Goal: Task Accomplishment & Management: Use online tool/utility

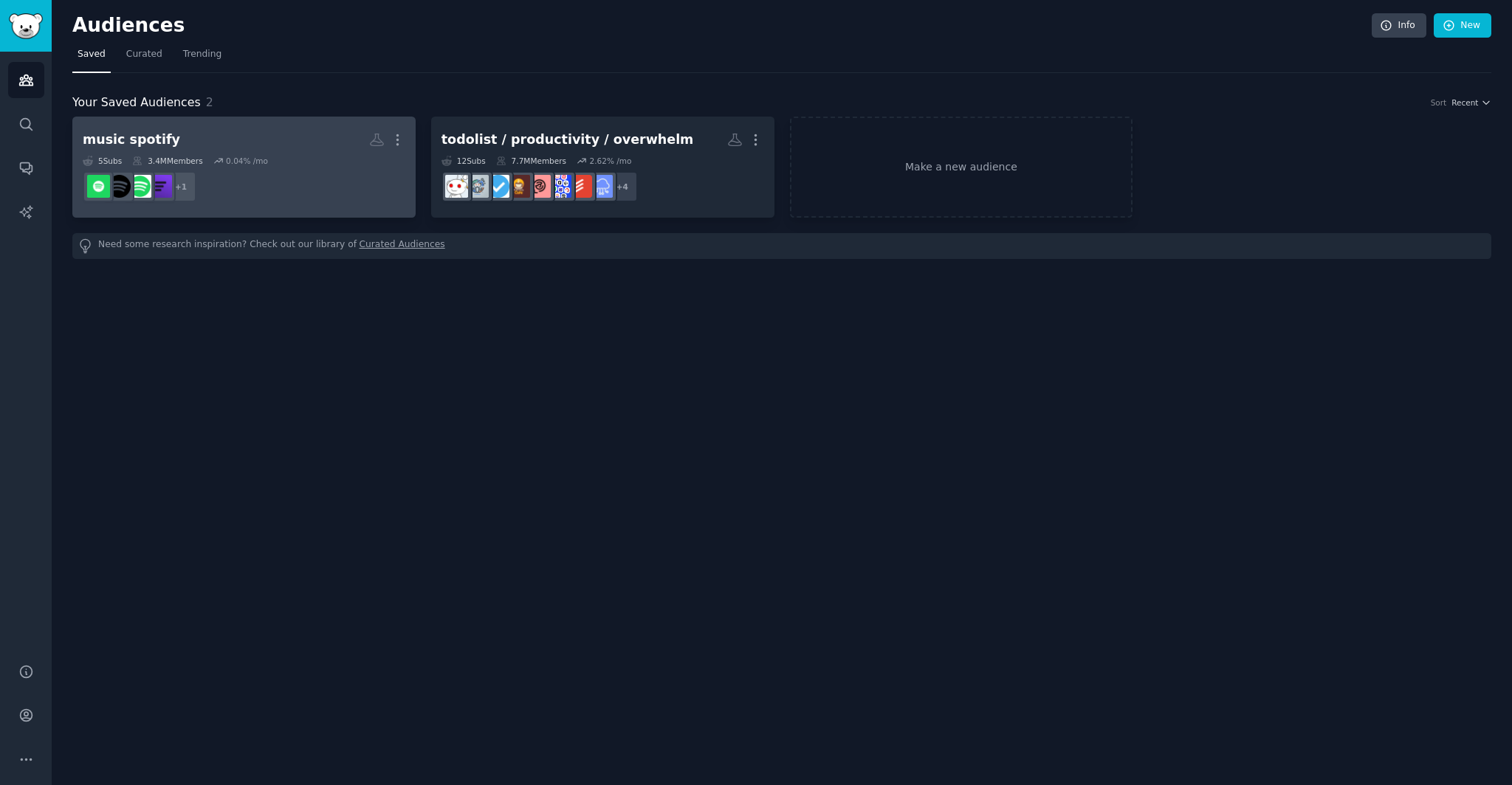
click at [259, 133] on h2 "music spotify Custom Audience More" at bounding box center [244, 139] width 322 height 26
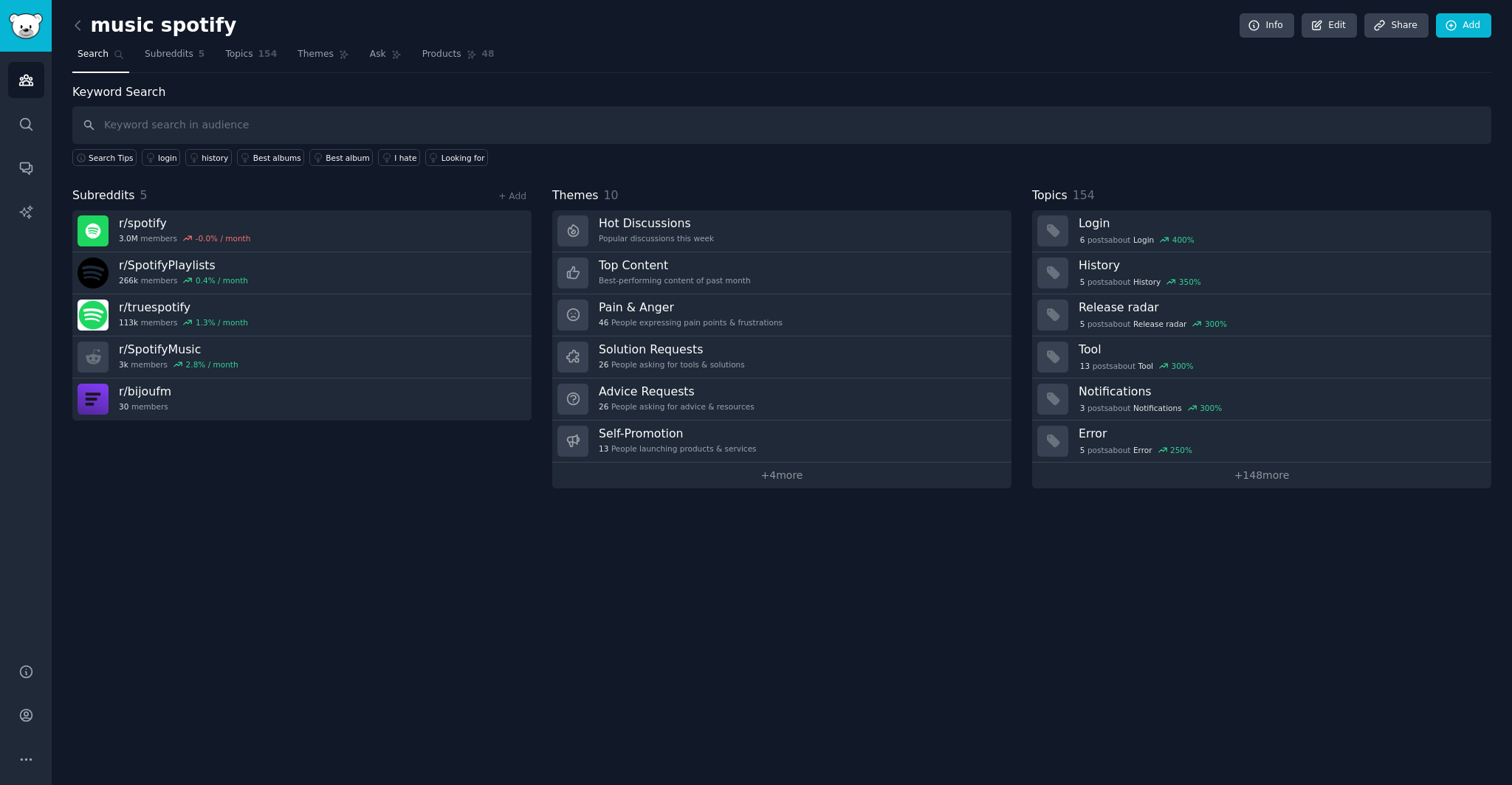
click at [266, 178] on div "Keyword Search Search Tips login history Best albums Best album I hate Looking …" at bounding box center [782, 285] width 1419 height 405
click at [390, 125] on input "text" at bounding box center [782, 126] width 1419 height 38
type input "solarpunk art"
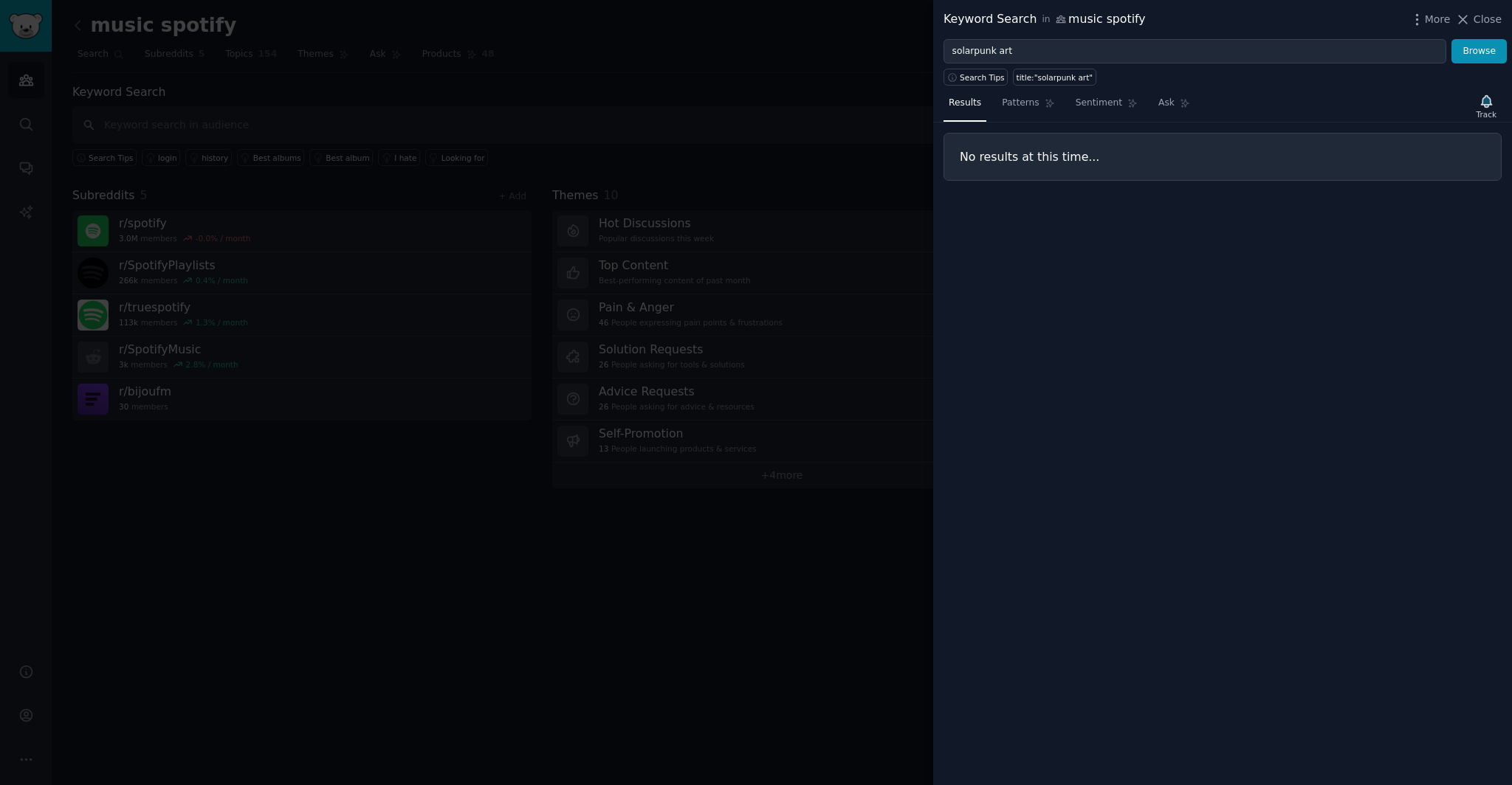
click at [747, 93] on div at bounding box center [756, 392] width 1512 height 785
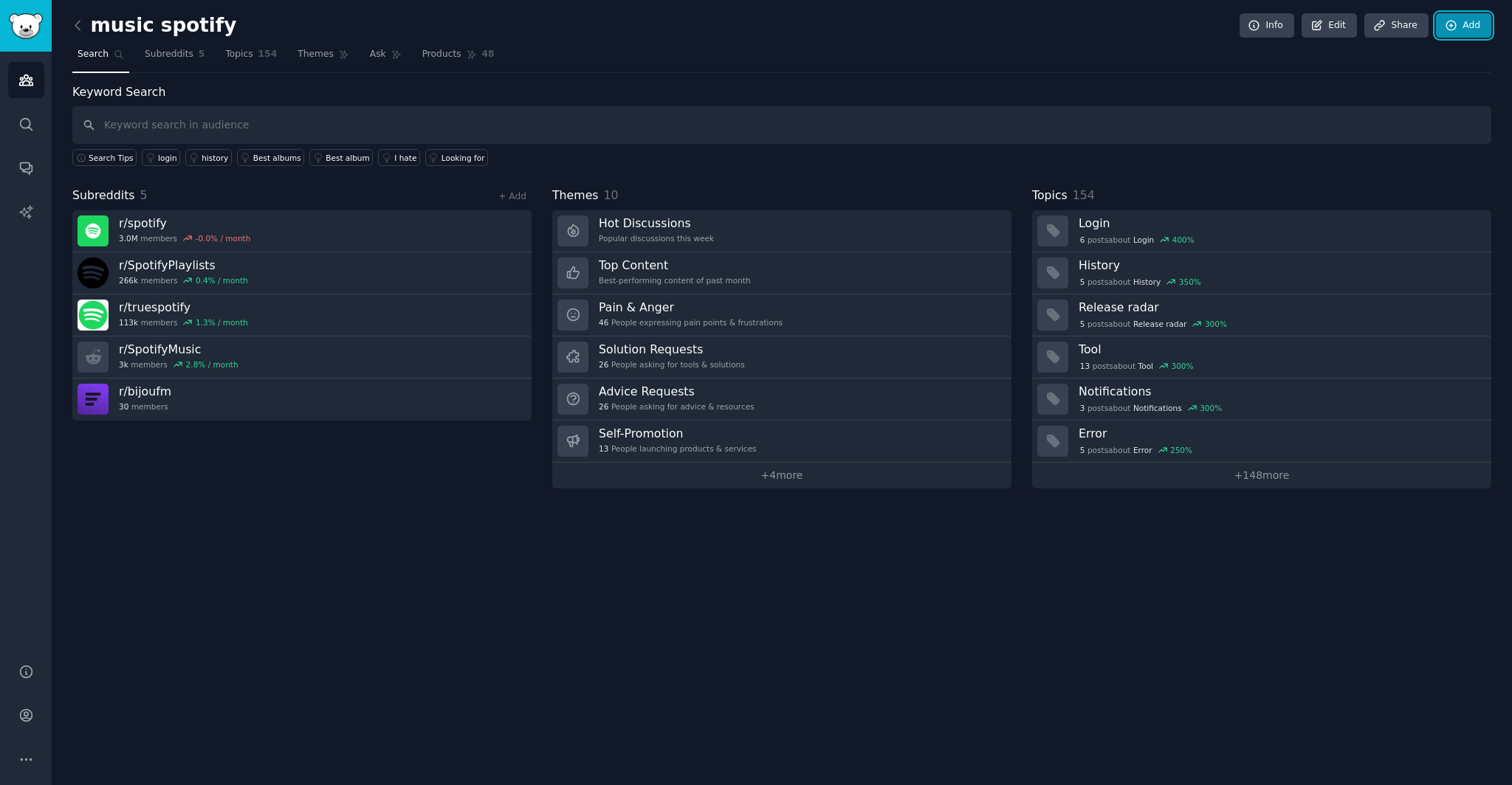
click at [1469, 26] on link "Add" at bounding box center [1464, 26] width 56 height 26
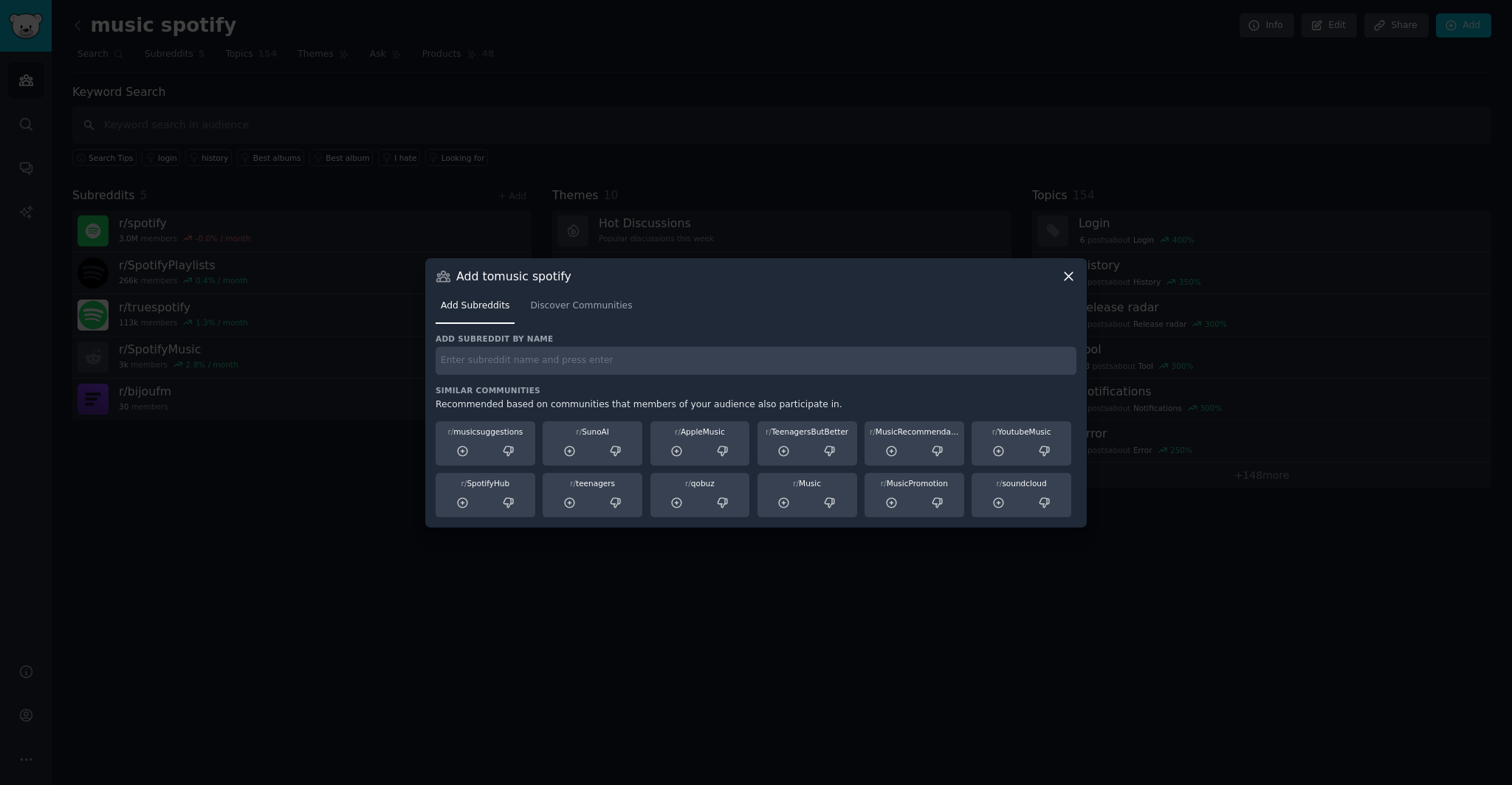
click at [681, 169] on div at bounding box center [756, 392] width 1512 height 785
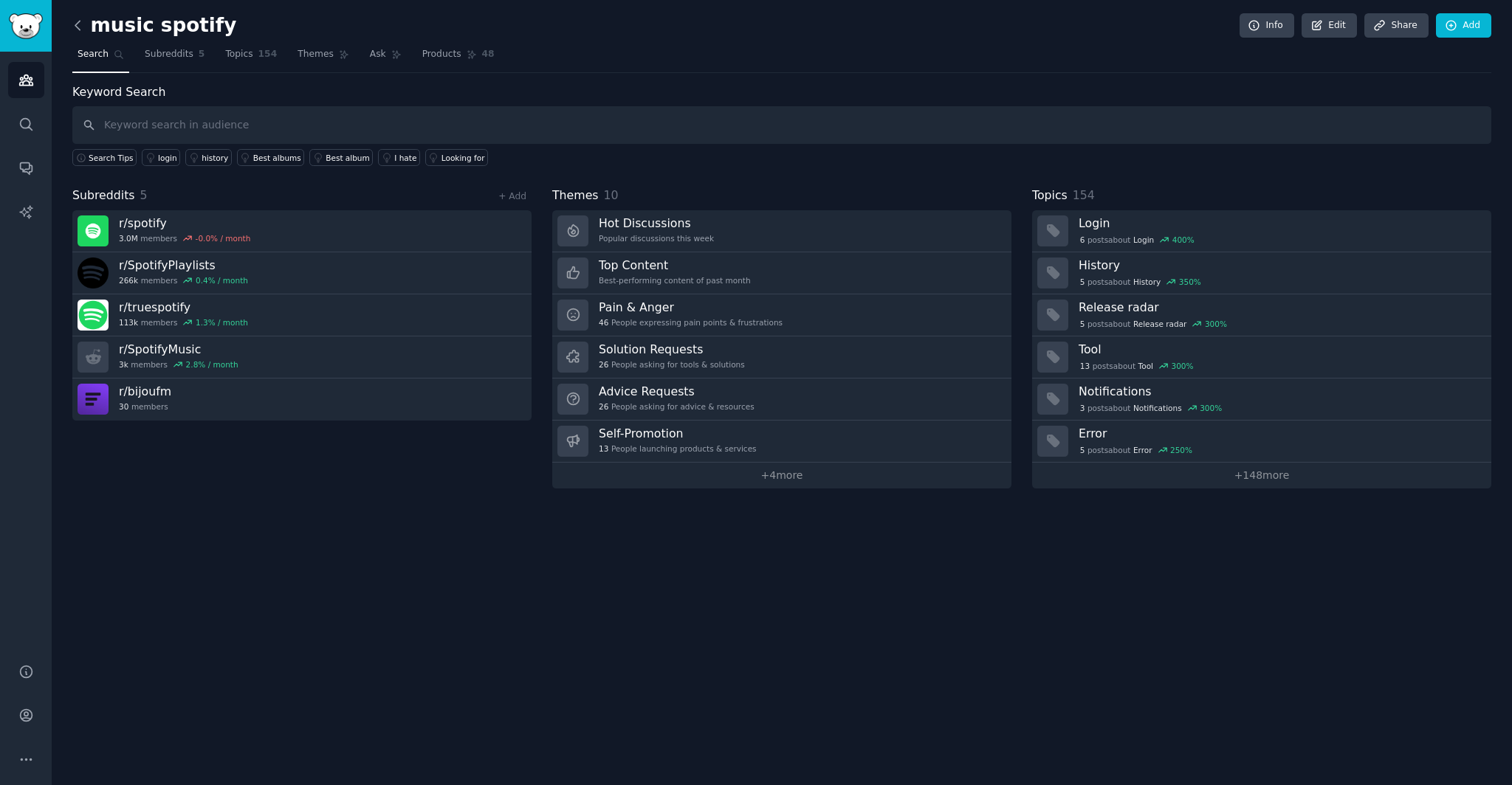
click at [73, 24] on icon at bounding box center [77, 26] width 15 height 15
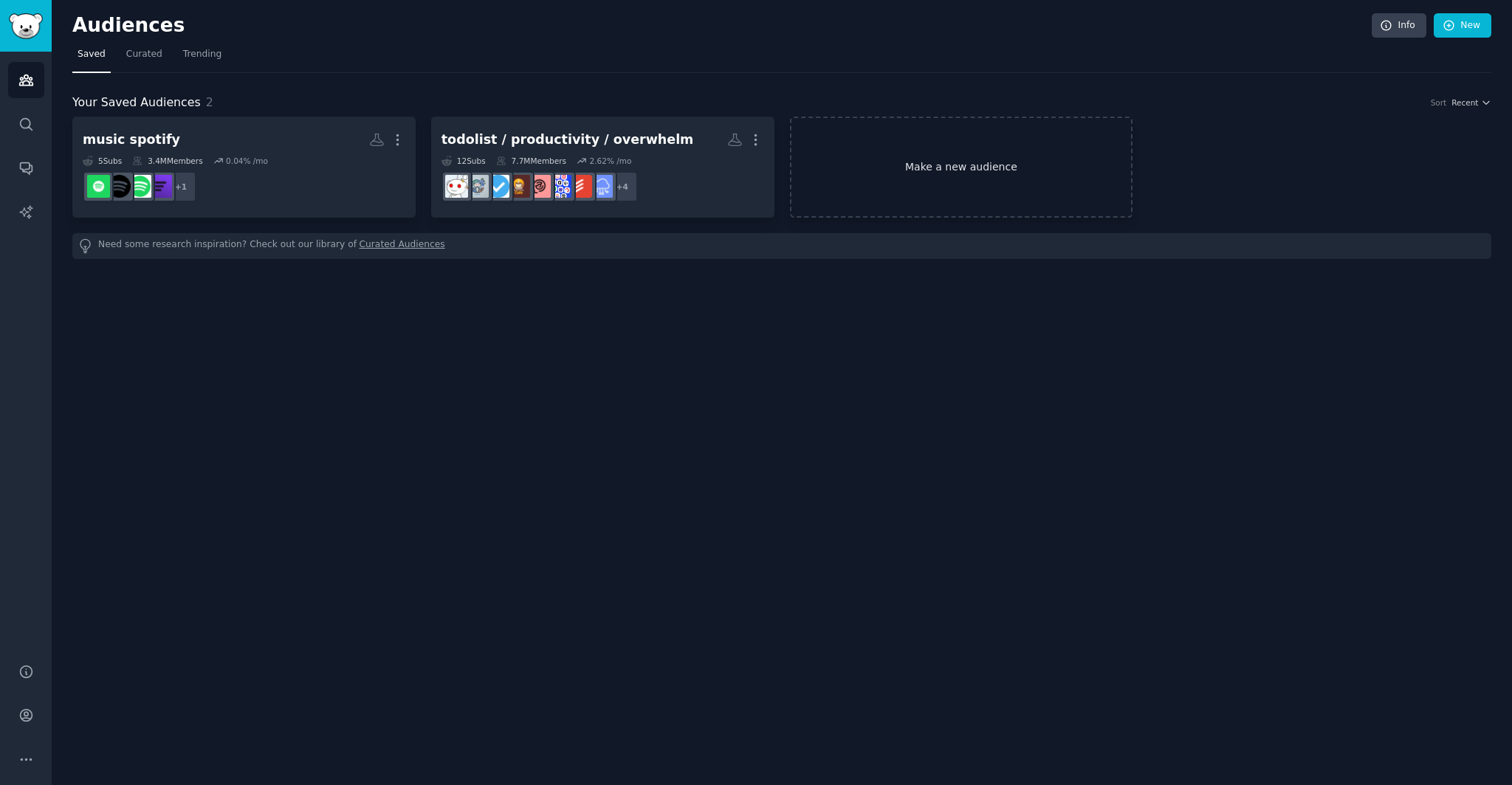
click at [877, 145] on link "Make a new audience" at bounding box center [961, 166] width 343 height 101
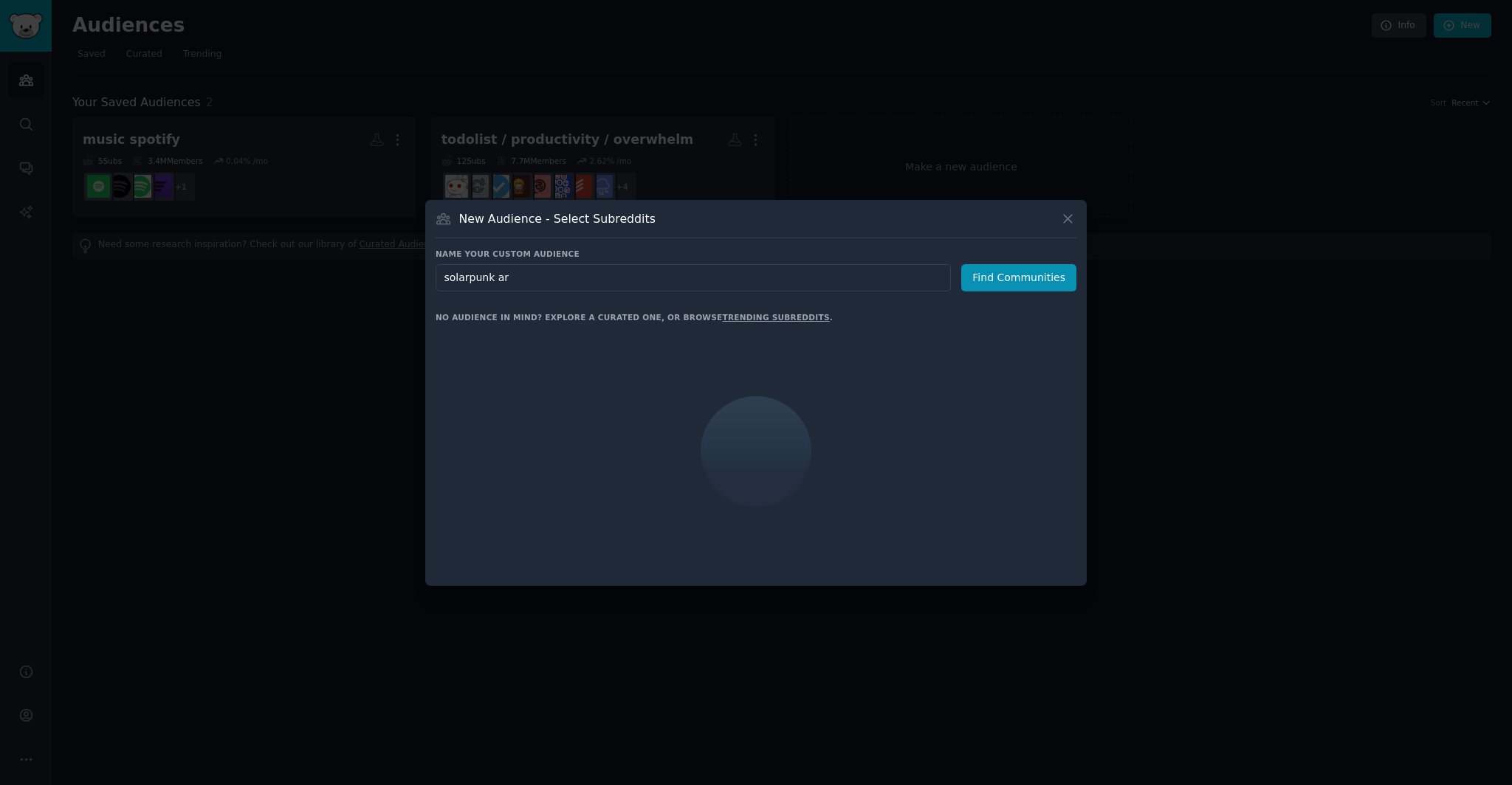
type input "solarpunk art"
click button "Find Communities" at bounding box center [1019, 278] width 115 height 27
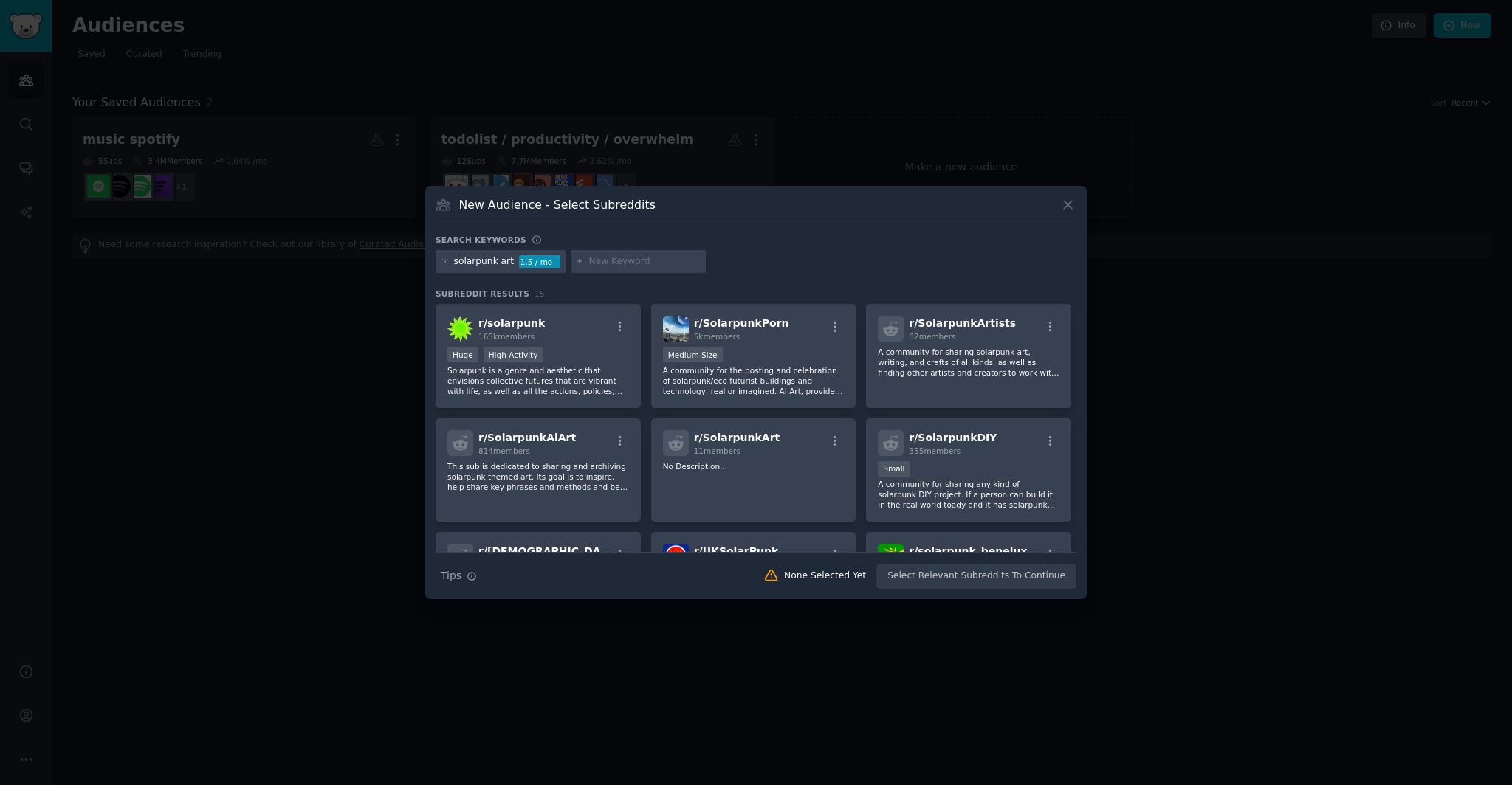
click at [573, 379] on p "Solarpunk is a genre and aesthetic that envisions collective futures that are v…" at bounding box center [538, 381] width 181 height 31
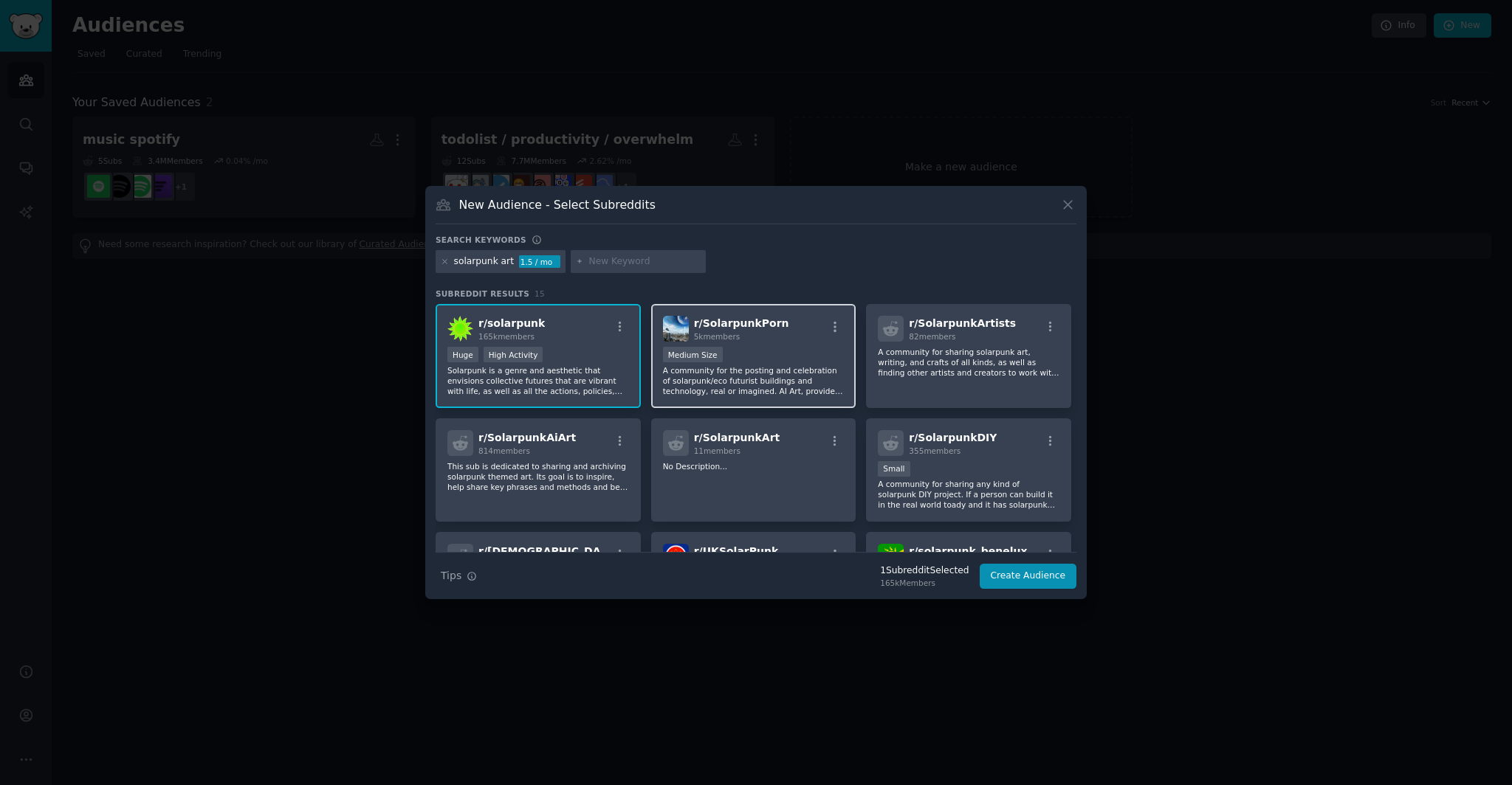
click at [816, 366] on p "A community for the posting and celebration of solarpunk/eco futurist buildings…" at bounding box center [754, 381] width 181 height 31
click at [1000, 381] on div "r/ SolarpunkArtists 82 members A community for sharing solarpunk art, writing, …" at bounding box center [968, 356] width 205 height 104
click at [973, 373] on p "A community for sharing solarpunk art, writing, and crafts of all kinds, as wel…" at bounding box center [969, 362] width 181 height 31
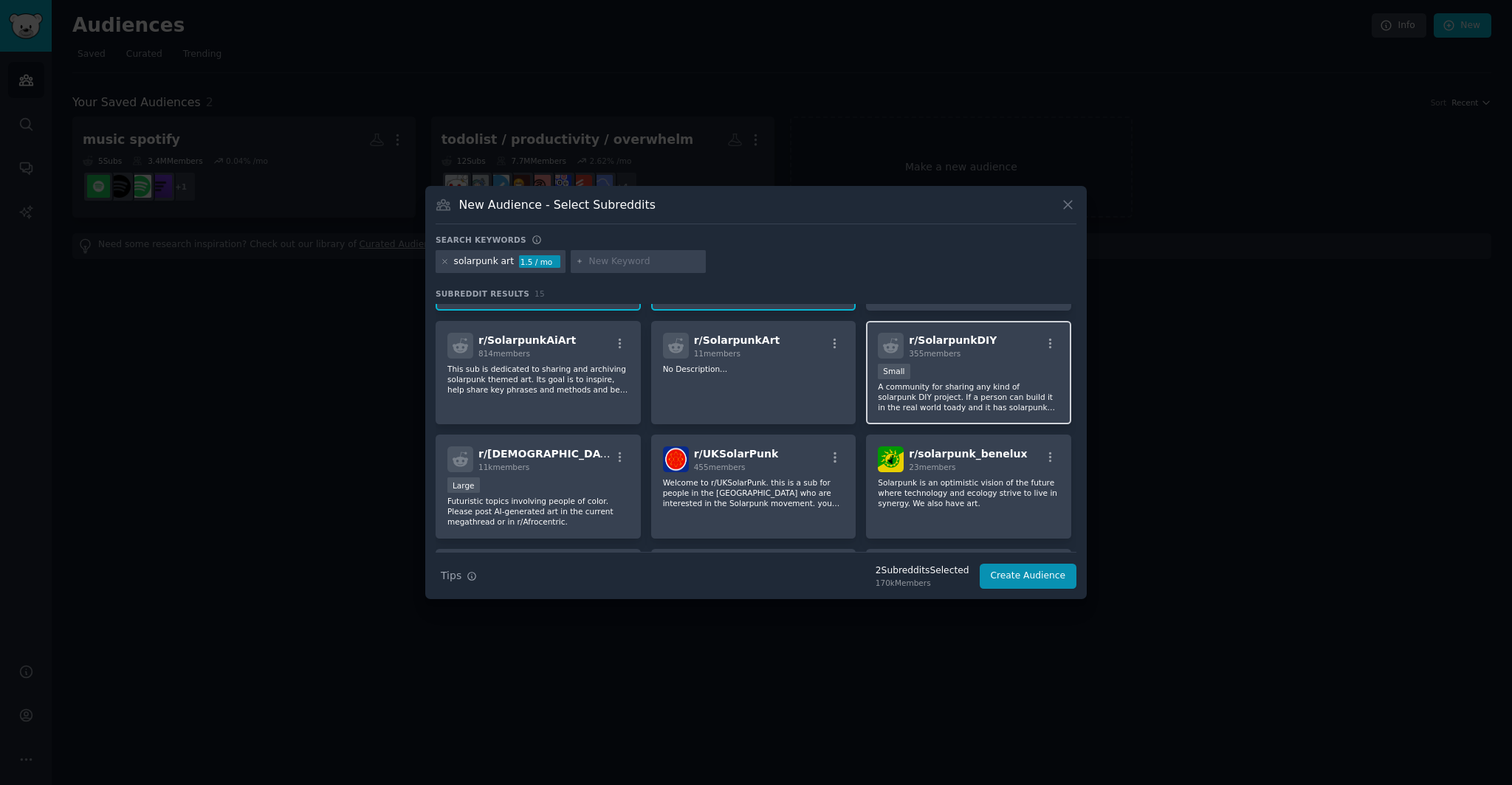
scroll to position [111, 0]
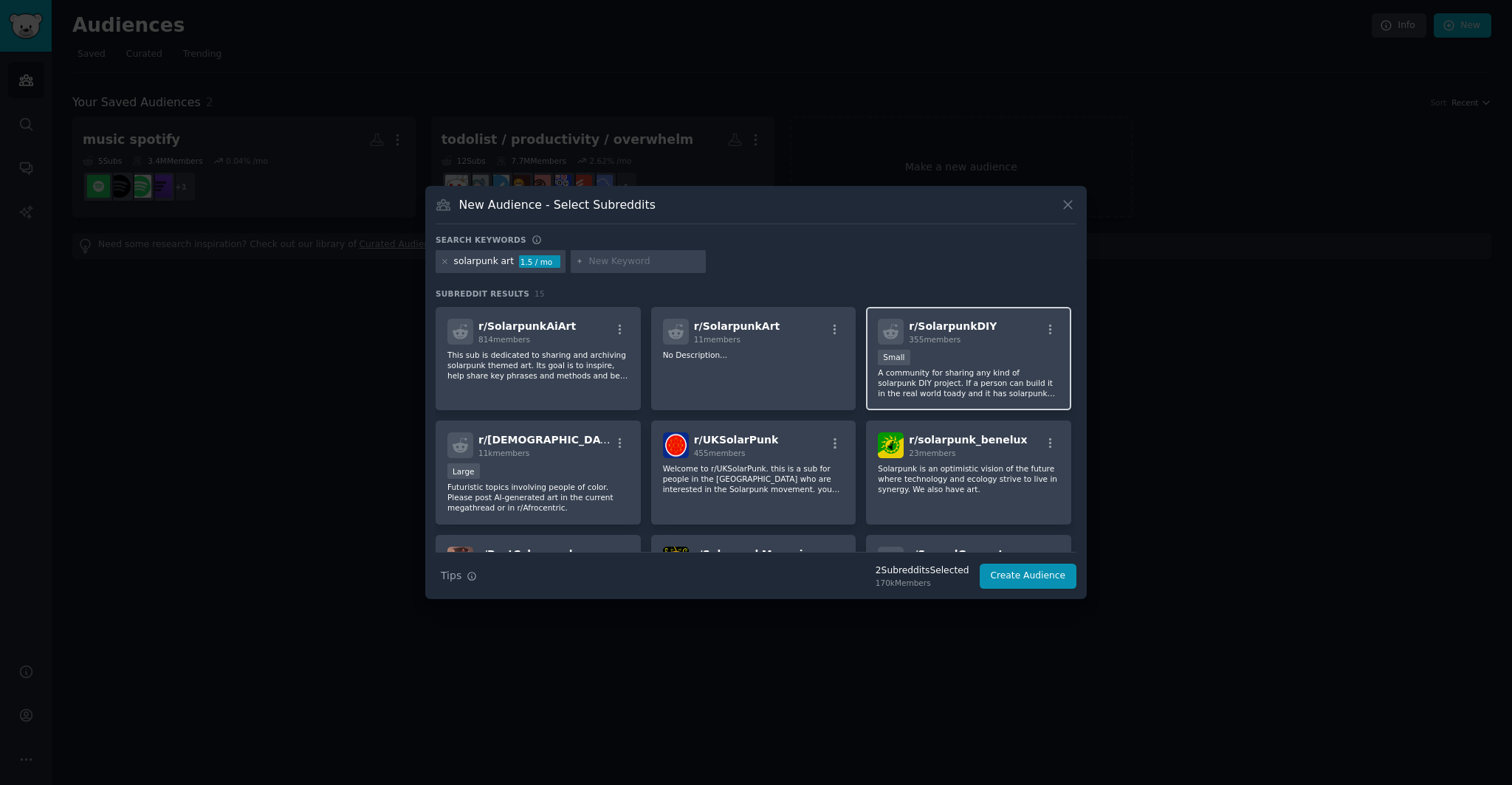
click at [964, 396] on p "A community for sharing any kind of solarpunk DIY project. If a person can buil…" at bounding box center [969, 383] width 181 height 31
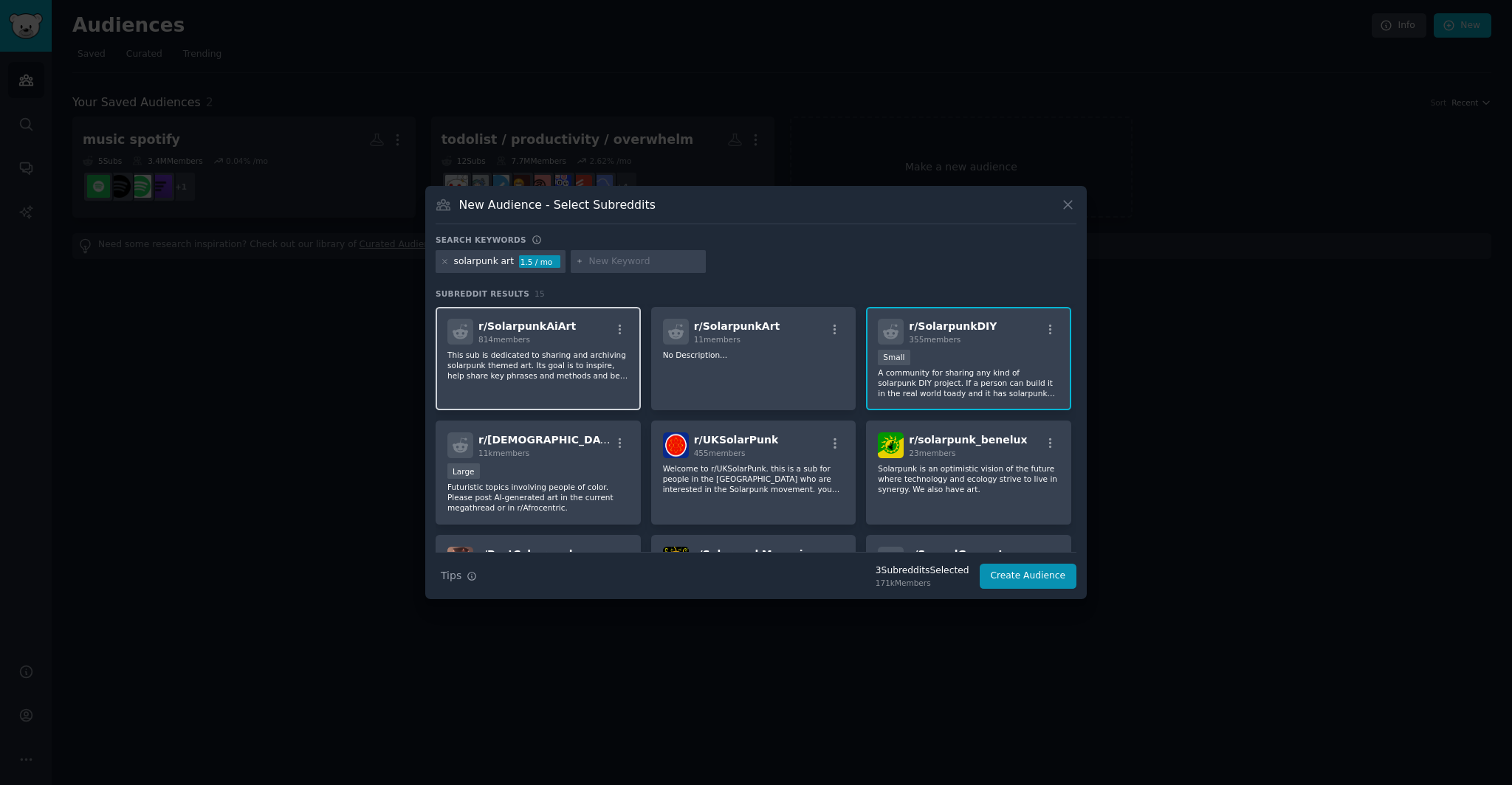
click at [591, 397] on div "r/ SolarpunkAiArt 814 members This sub is dedicated to sharing and archiving so…" at bounding box center [538, 359] width 205 height 104
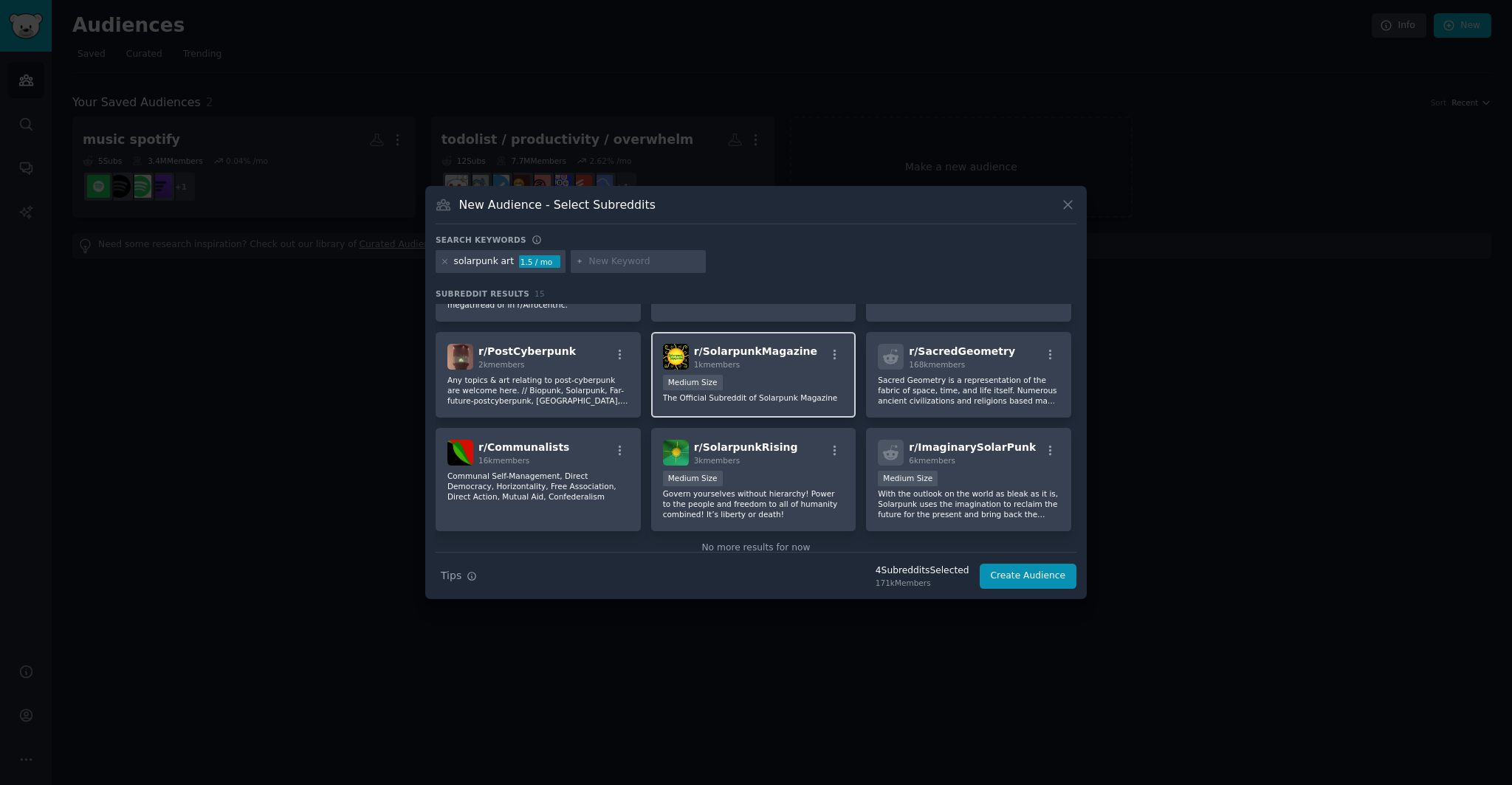
scroll to position [326, 0]
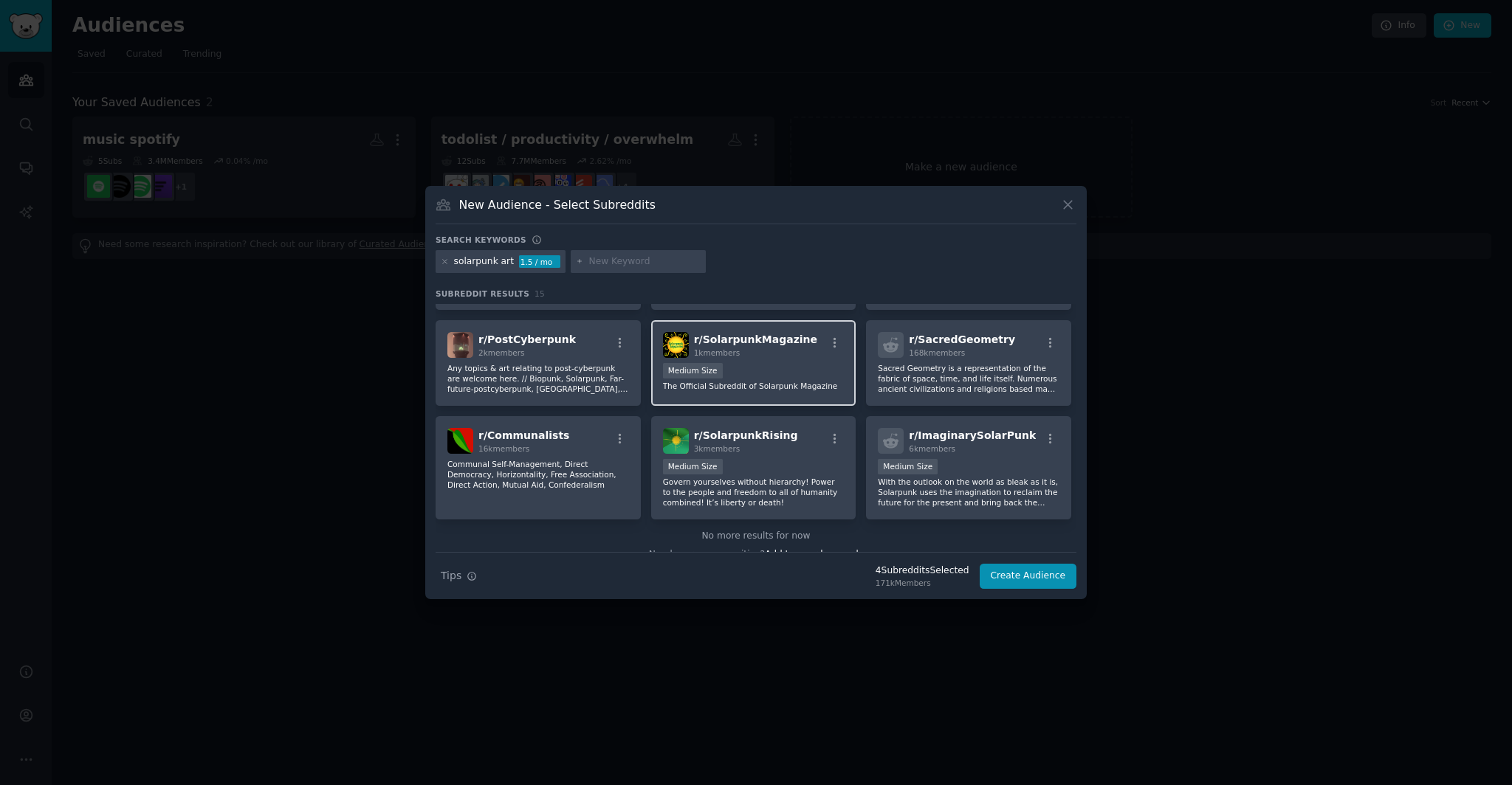
click at [788, 381] on p "The Official Subreddit of Solarpunk Magazine" at bounding box center [754, 385] width 181 height 10
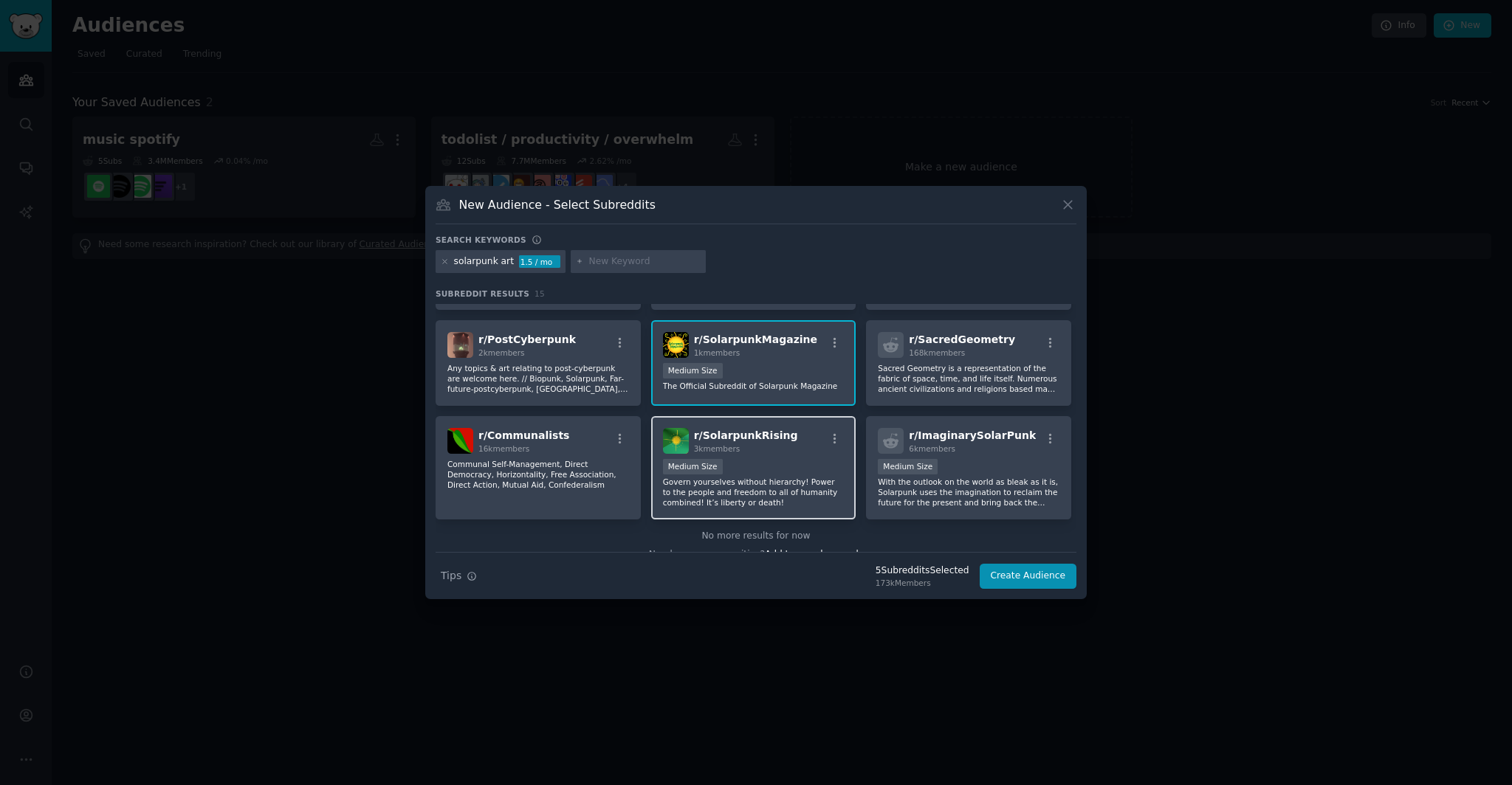
click at [785, 500] on p "Govern yourselves without hierarchy! Power to the people and freedom to all of …" at bounding box center [754, 492] width 181 height 31
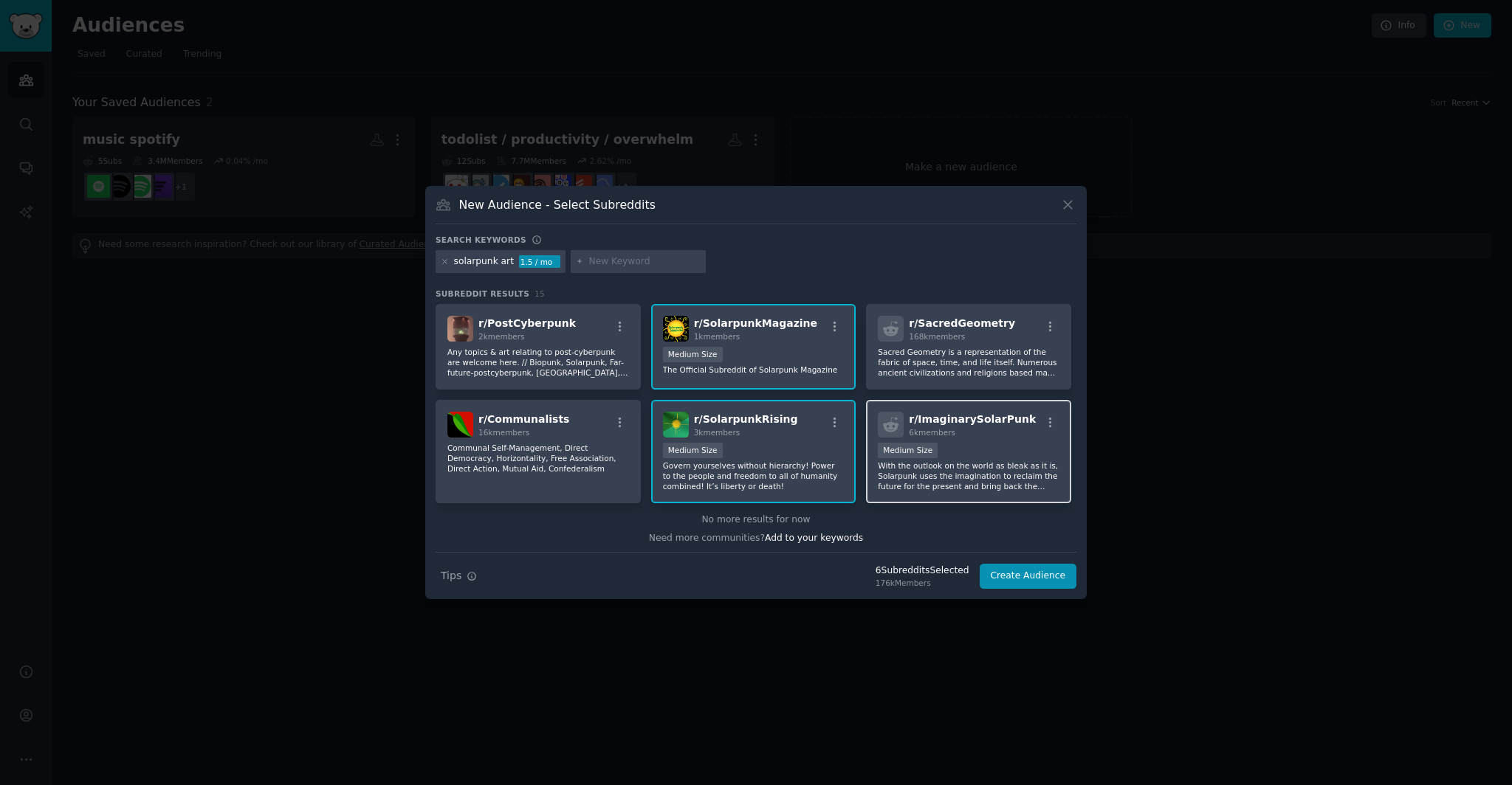
click at [1038, 486] on p "With the outlook on the world as bleak as it is, Solarpunk uses the imagination…" at bounding box center [969, 476] width 181 height 31
click at [1031, 573] on button "Create Audience" at bounding box center [1028, 576] width 97 height 26
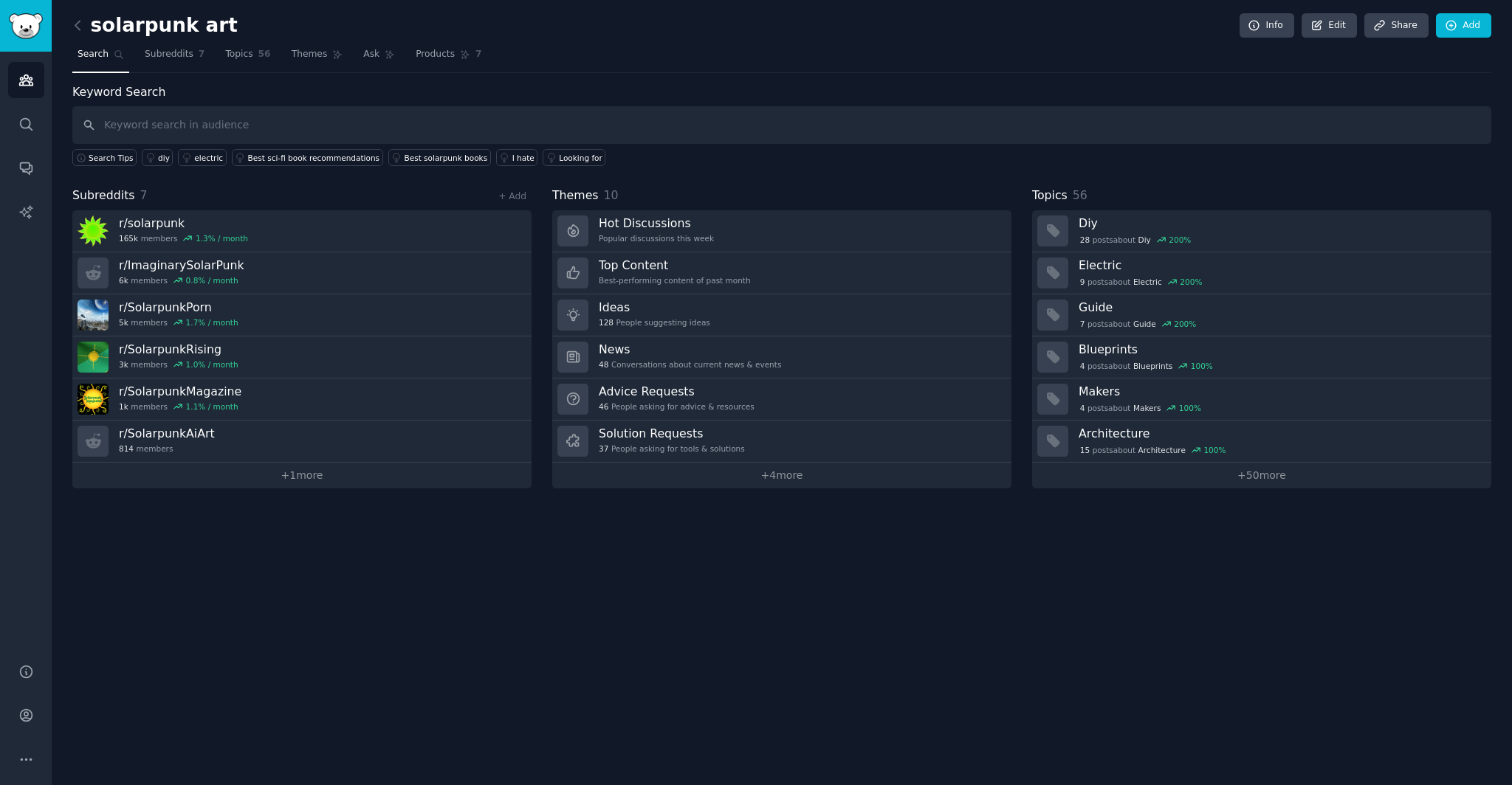
click at [1095, 28] on div "solarpunk art Info Edit Share Add" at bounding box center [782, 28] width 1419 height 30
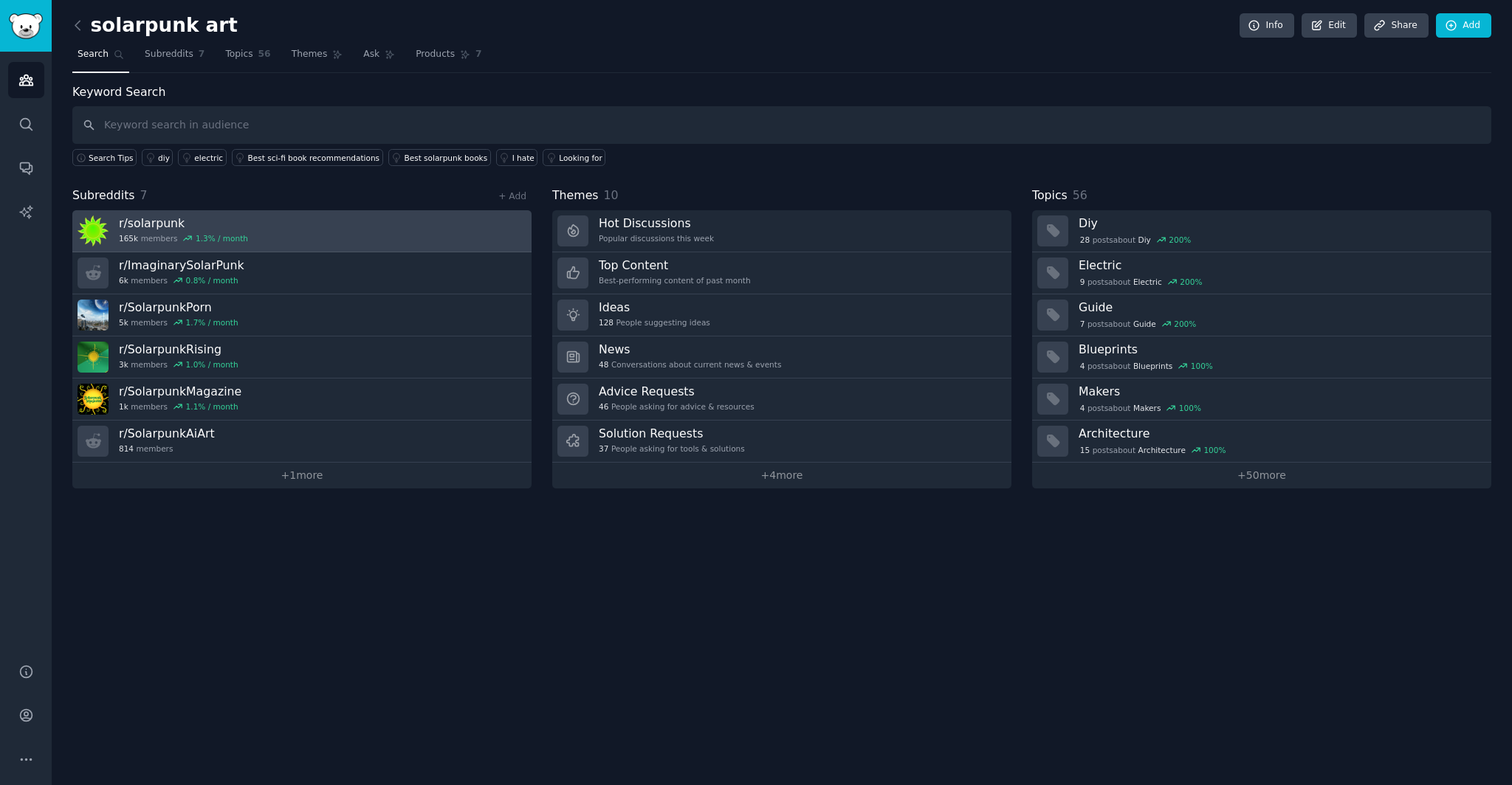
click at [251, 231] on link "r/ solarpunk 165k members 1.3 % / month" at bounding box center [302, 231] width 459 height 43
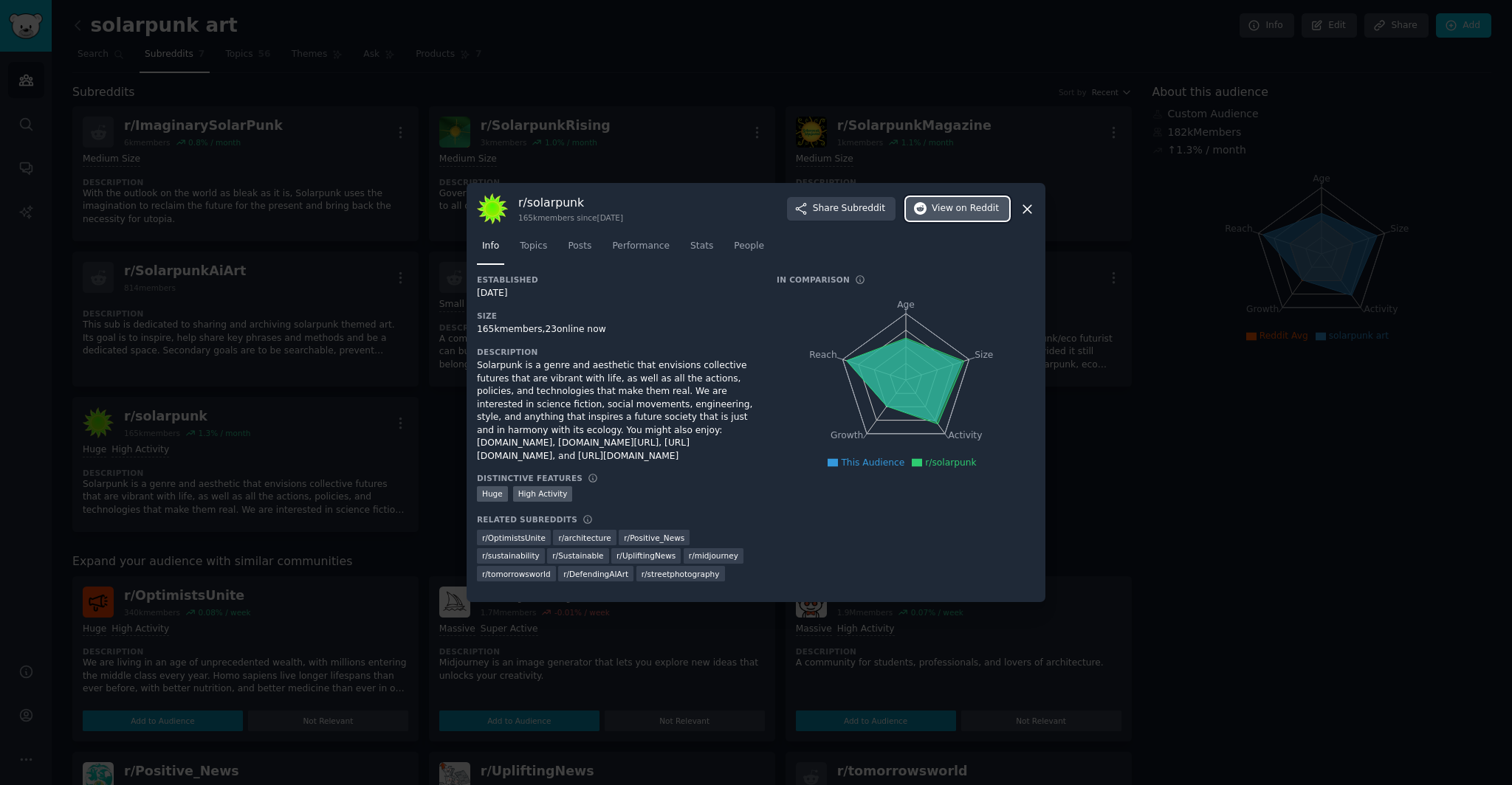
click at [963, 217] on button "View on Reddit" at bounding box center [957, 209] width 103 height 24
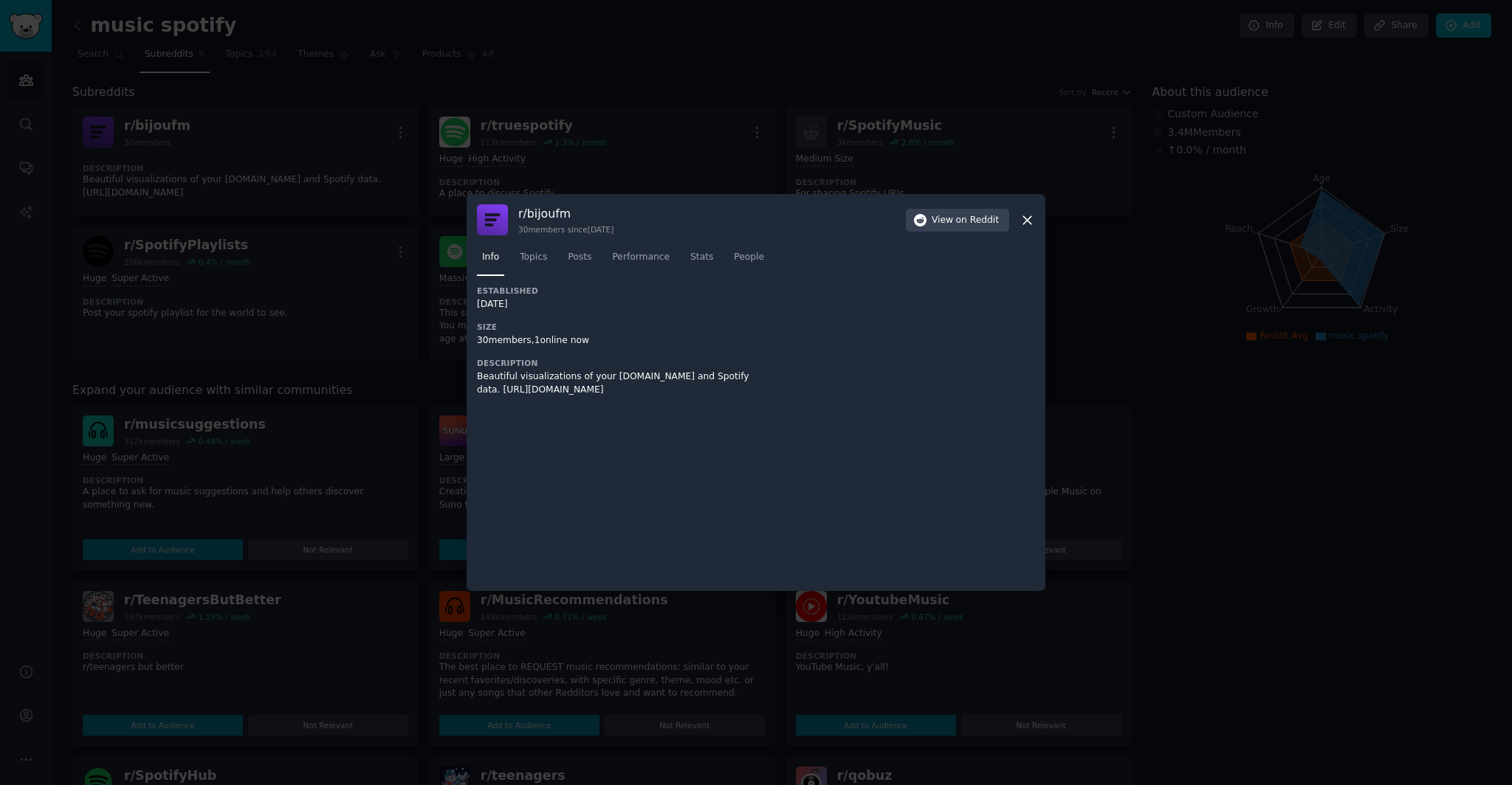
click at [1024, 222] on icon at bounding box center [1027, 220] width 9 height 9
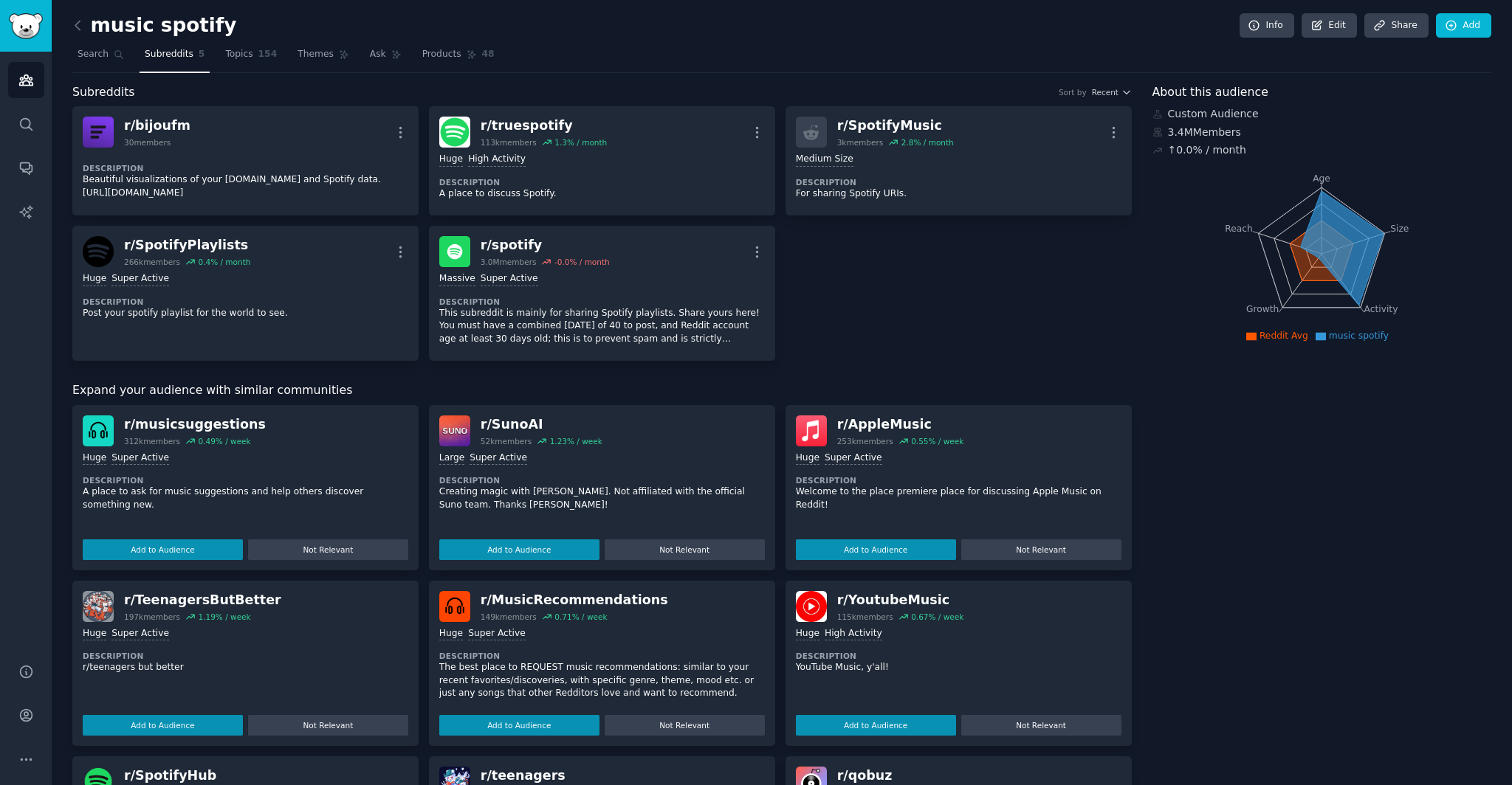
click at [1179, 24] on div "music spotify Info Edit Share Add" at bounding box center [782, 28] width 1419 height 30
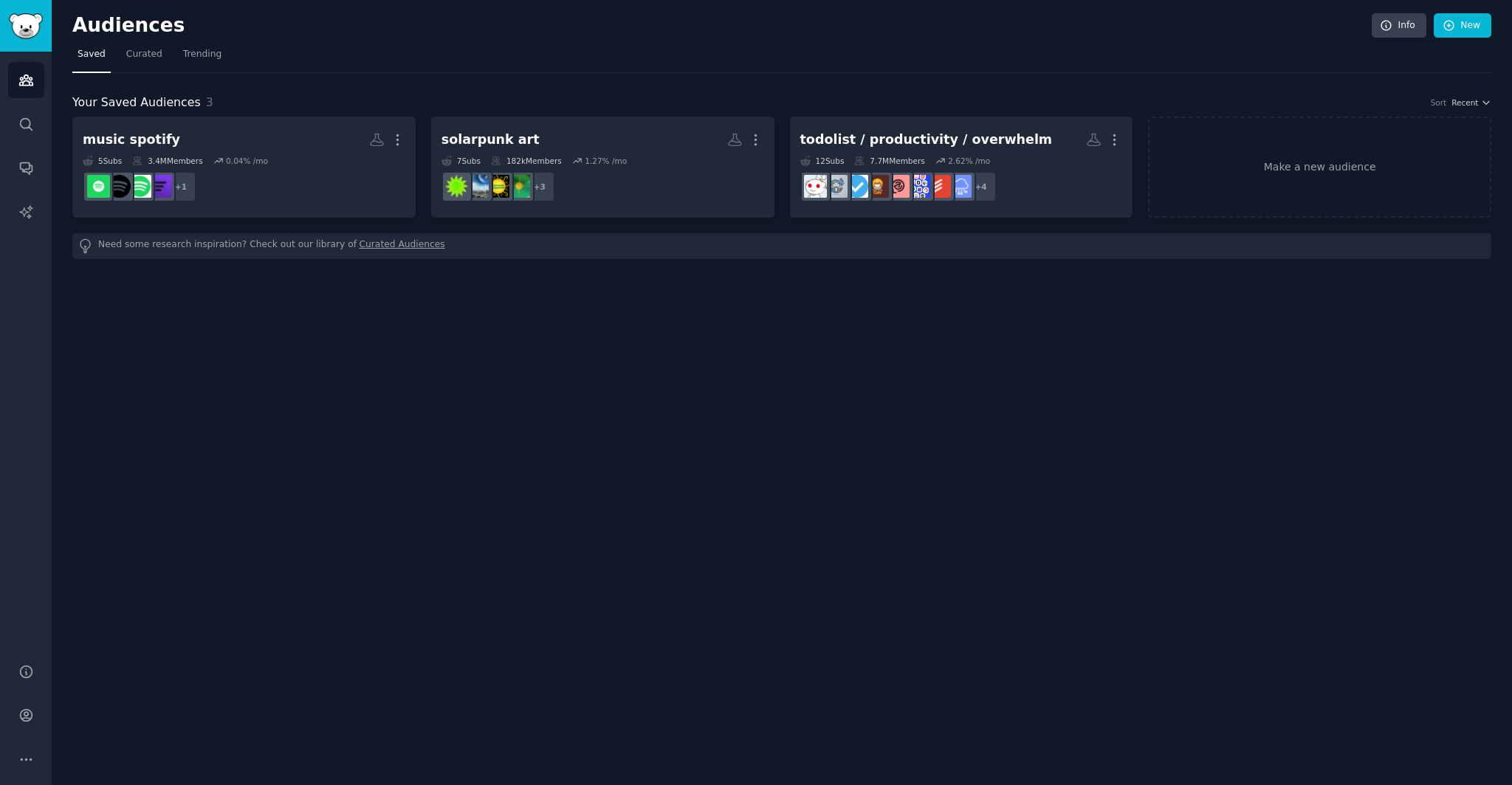
click at [1275, 91] on div "Your Saved Audiences 3 Sort Recent music spotify More 5 Sub s 3.4M Members 0.04…" at bounding box center [782, 165] width 1419 height 186
